Goal: Information Seeking & Learning: Stay updated

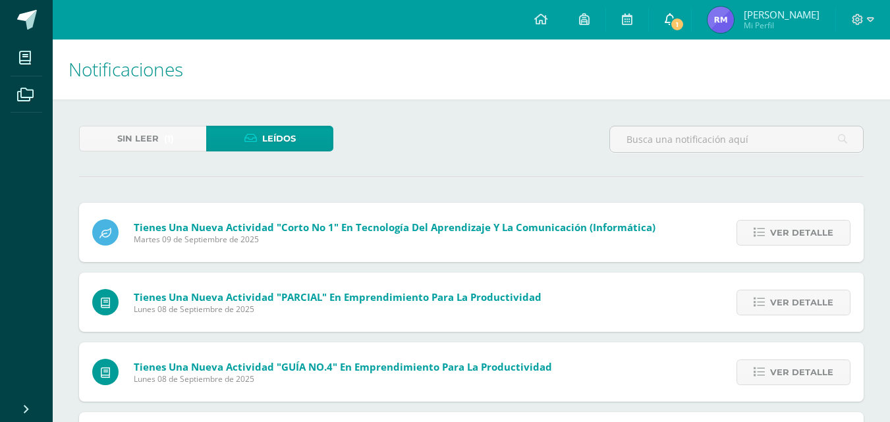
click at [656, 36] on link "1" at bounding box center [670, 20] width 42 height 40
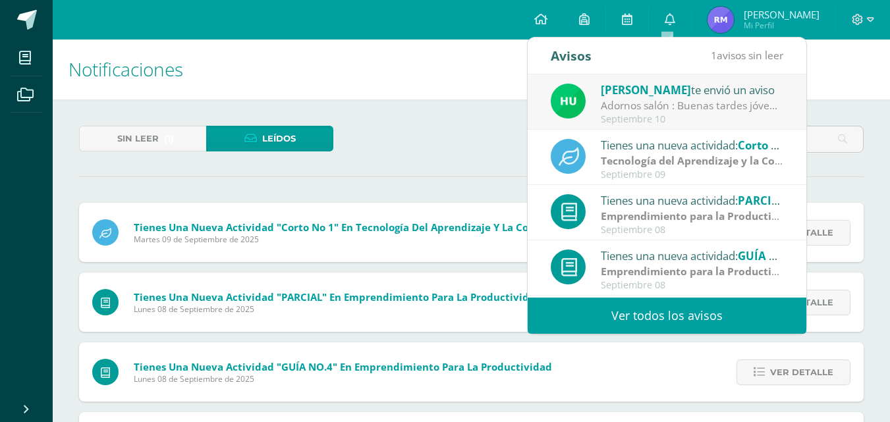
click at [638, 322] on link "Ver todos los avisos" at bounding box center [667, 316] width 279 height 36
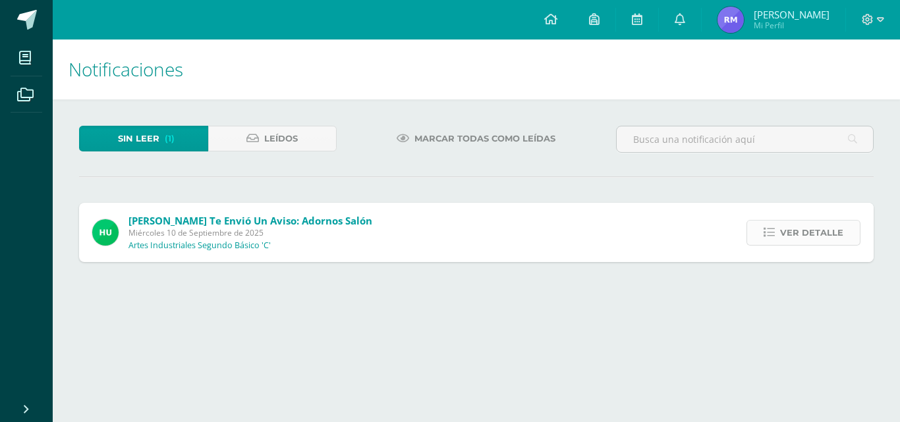
click at [768, 242] on link "Ver detalle" at bounding box center [804, 233] width 114 height 26
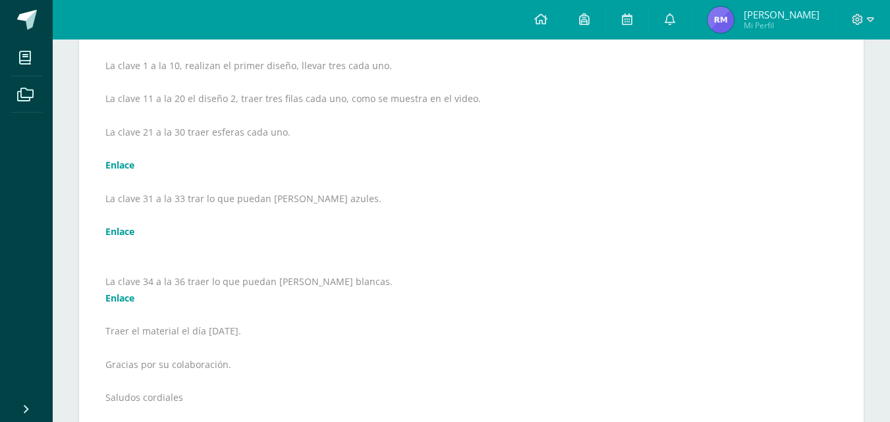
scroll to position [283, 0]
click at [113, 298] on link "Enlace" at bounding box center [119, 301] width 29 height 13
click at [117, 240] on link "Enlace" at bounding box center [119, 234] width 29 height 13
click at [118, 170] on link "Enlace" at bounding box center [119, 167] width 29 height 13
